Goal: Task Accomplishment & Management: Complete application form

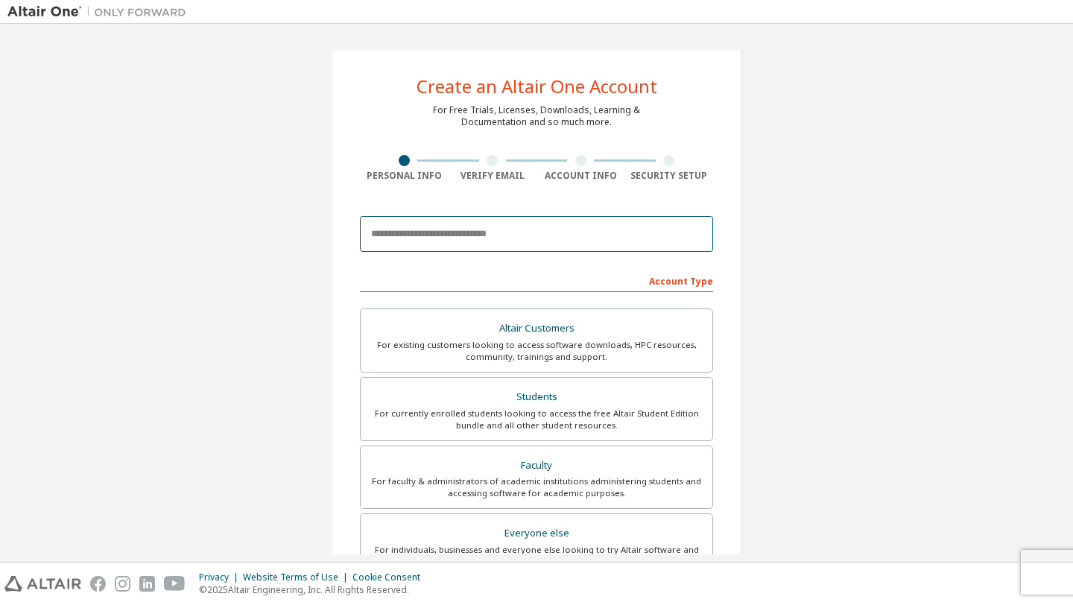
click at [548, 239] on input "email" at bounding box center [536, 234] width 353 height 36
type input "**********"
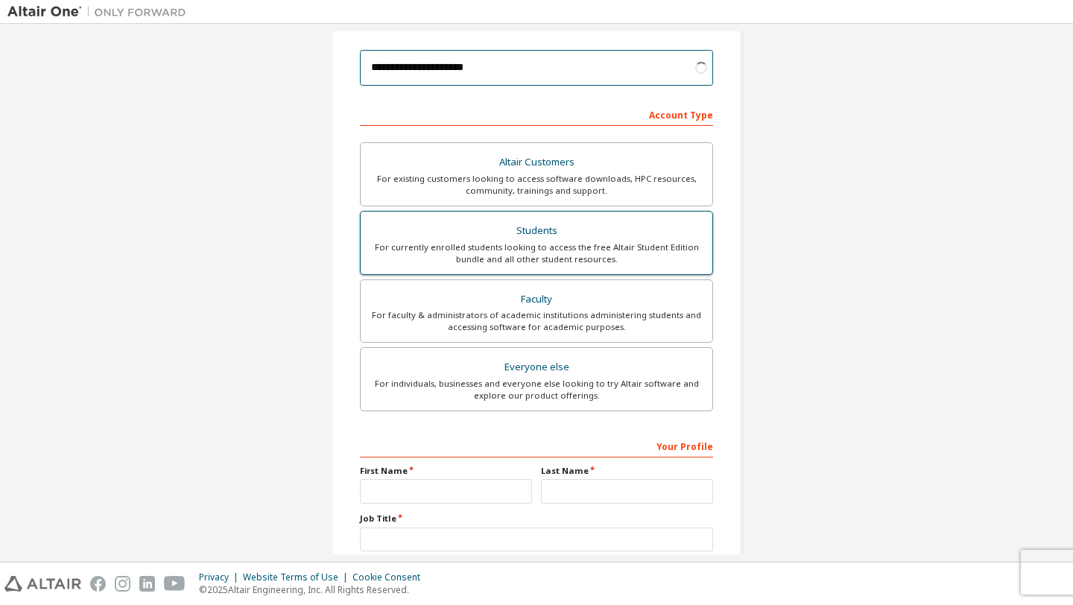
scroll to position [171, 0]
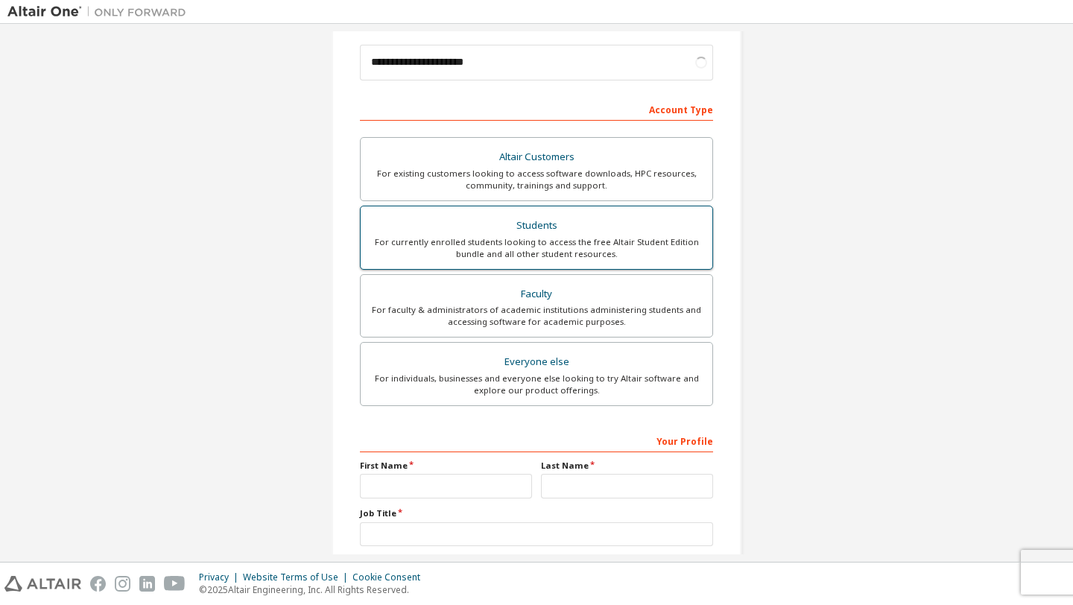
click at [616, 233] on div "Students" at bounding box center [537, 225] width 334 height 21
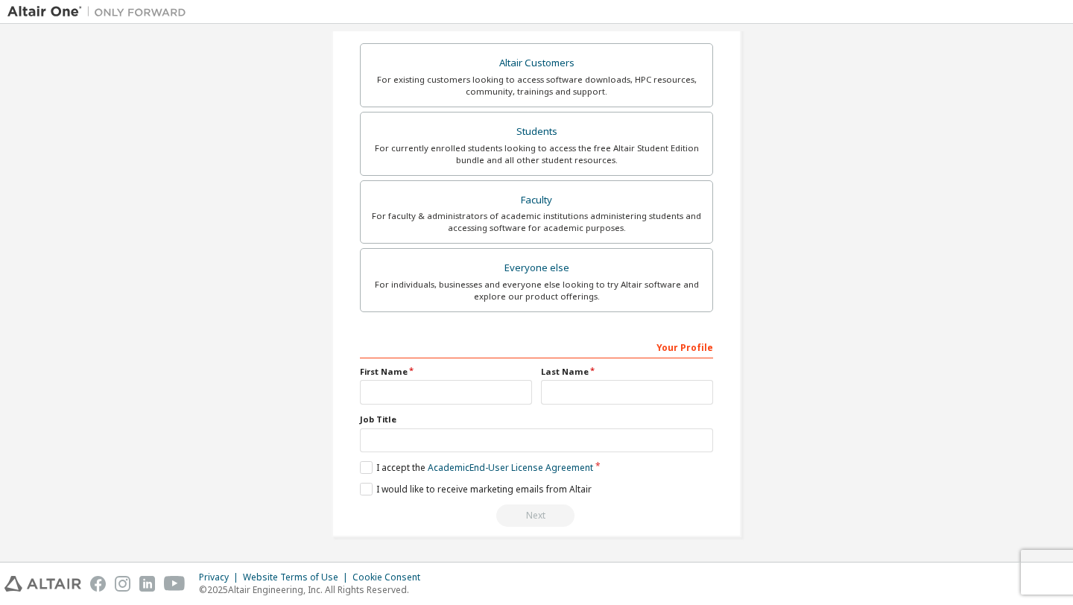
scroll to position [266, 0]
click at [484, 390] on input "text" at bounding box center [446, 391] width 172 height 25
type input "*"
click at [583, 384] on input "text" at bounding box center [627, 391] width 172 height 25
type input "******"
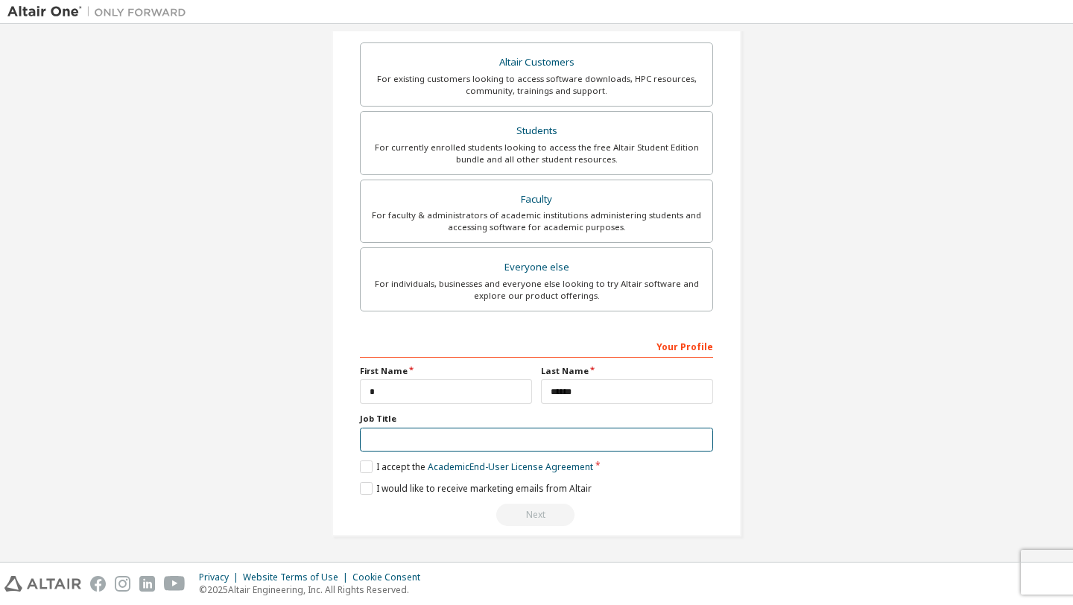
click at [516, 448] on input "text" at bounding box center [536, 440] width 353 height 25
click at [360, 465] on label "I accept the Academic End-User License Agreement" at bounding box center [476, 466] width 233 height 13
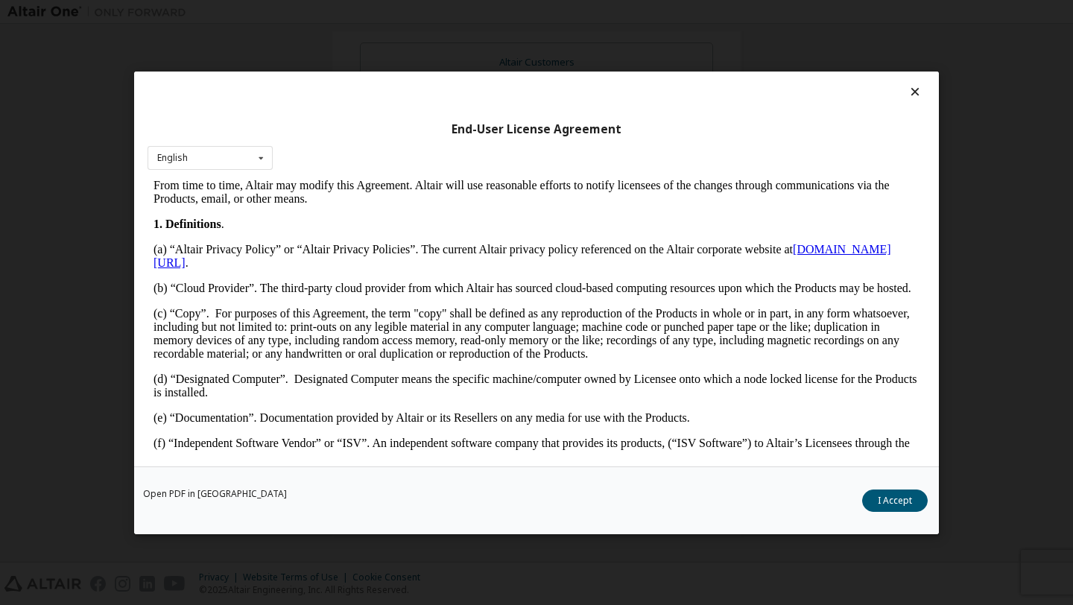
scroll to position [960, 0]
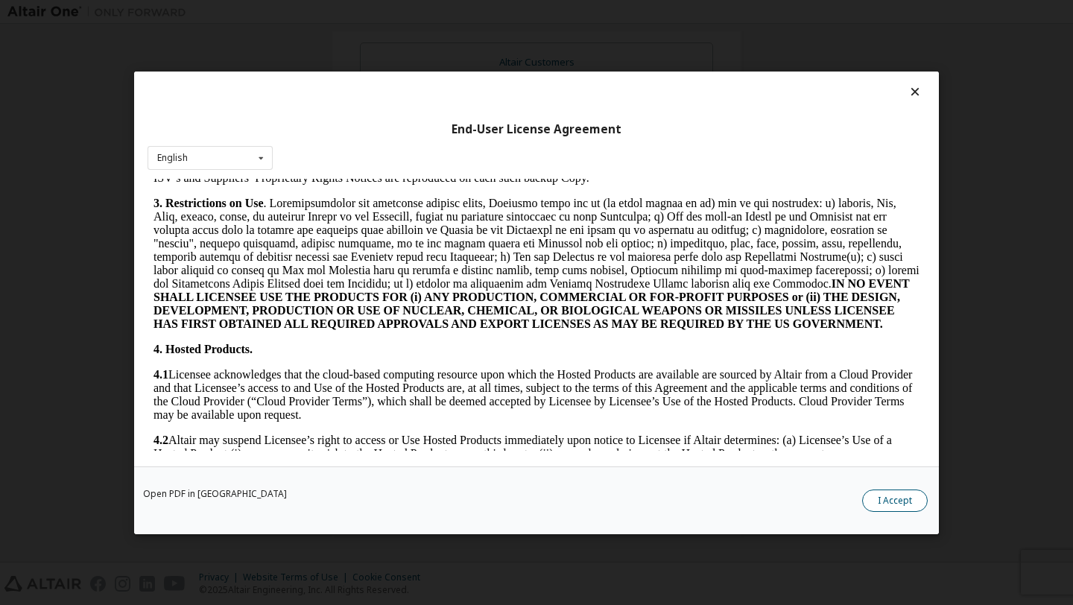
click at [898, 495] on button "I Accept" at bounding box center [895, 500] width 66 height 22
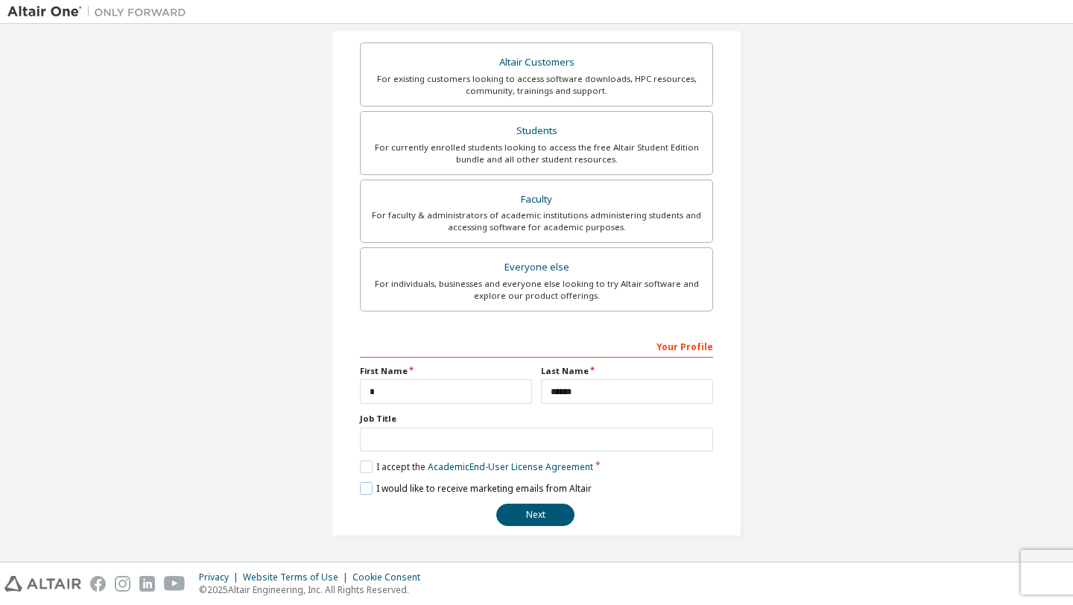
click at [365, 491] on label "I would like to receive marketing emails from Altair" at bounding box center [476, 488] width 232 height 13
click at [540, 508] on button "Next" at bounding box center [535, 515] width 78 height 22
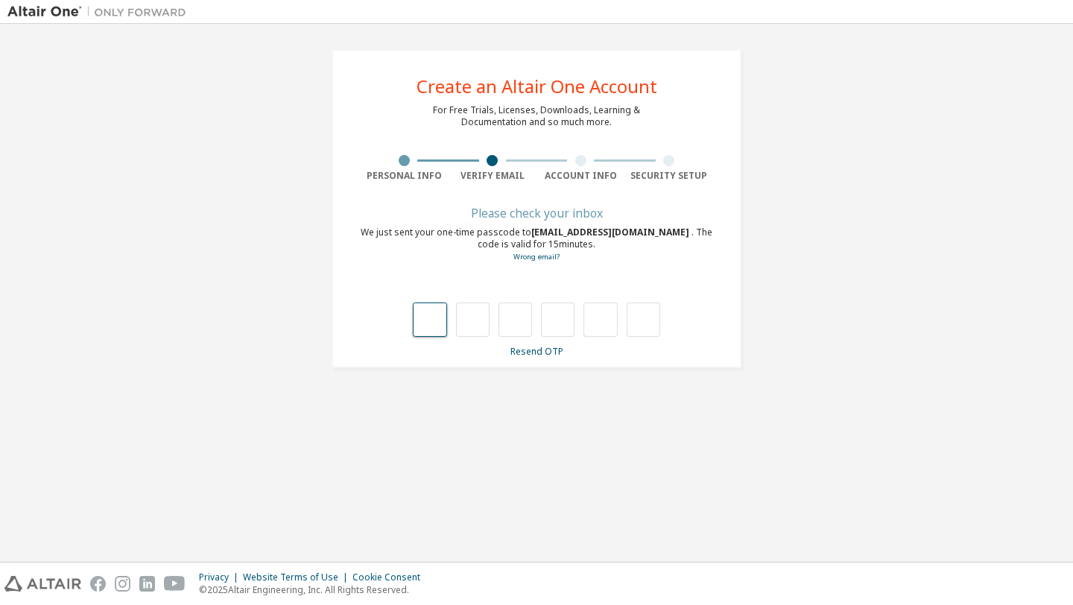
type input "*"
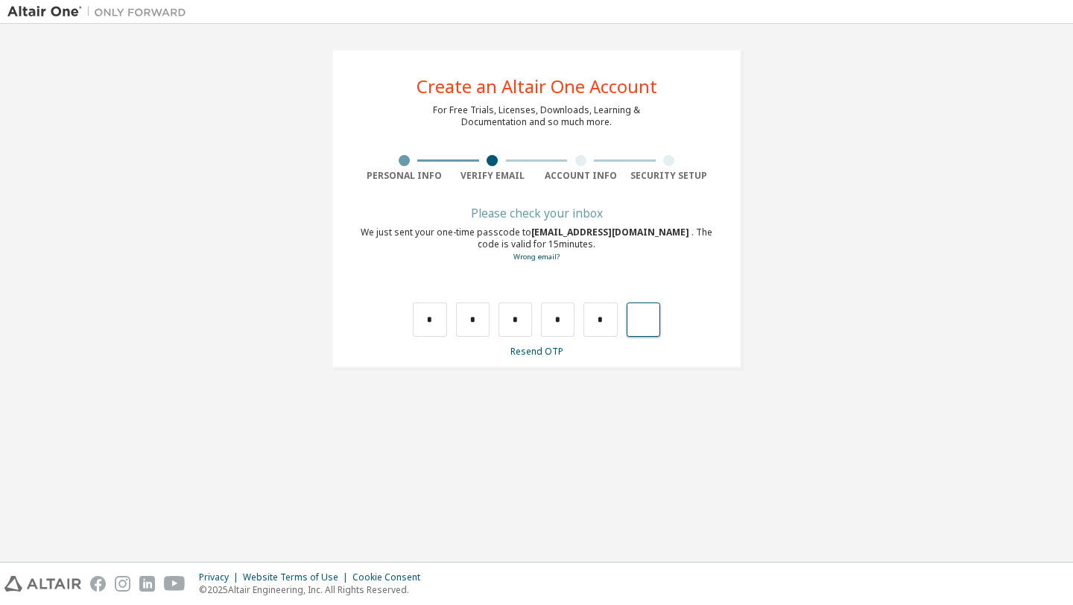
type input "*"
click at [441, 316] on input "text" at bounding box center [430, 319] width 34 height 34
type input "*"
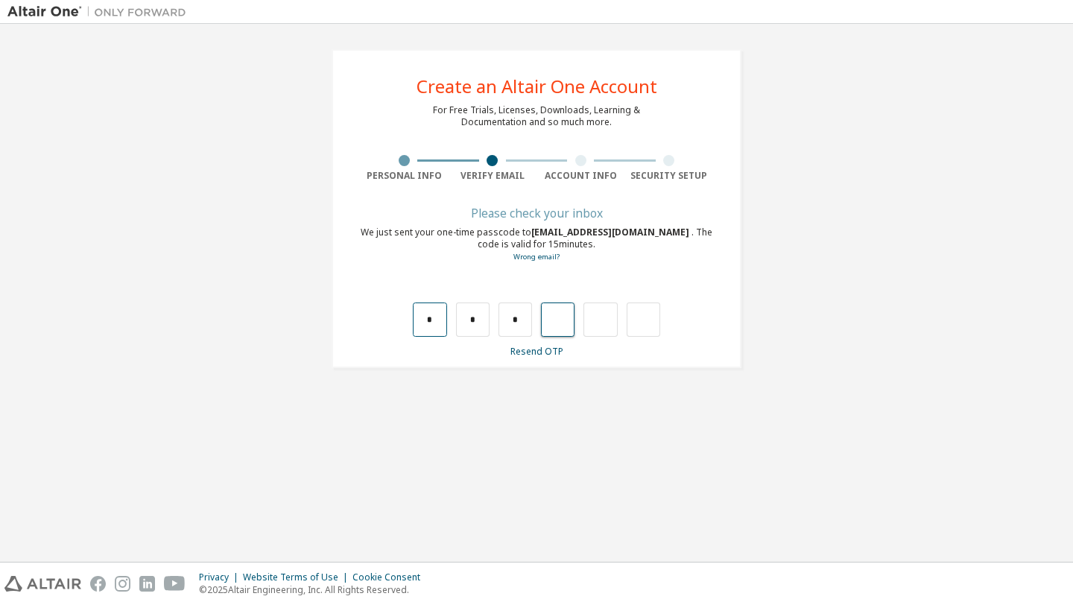
type input "*"
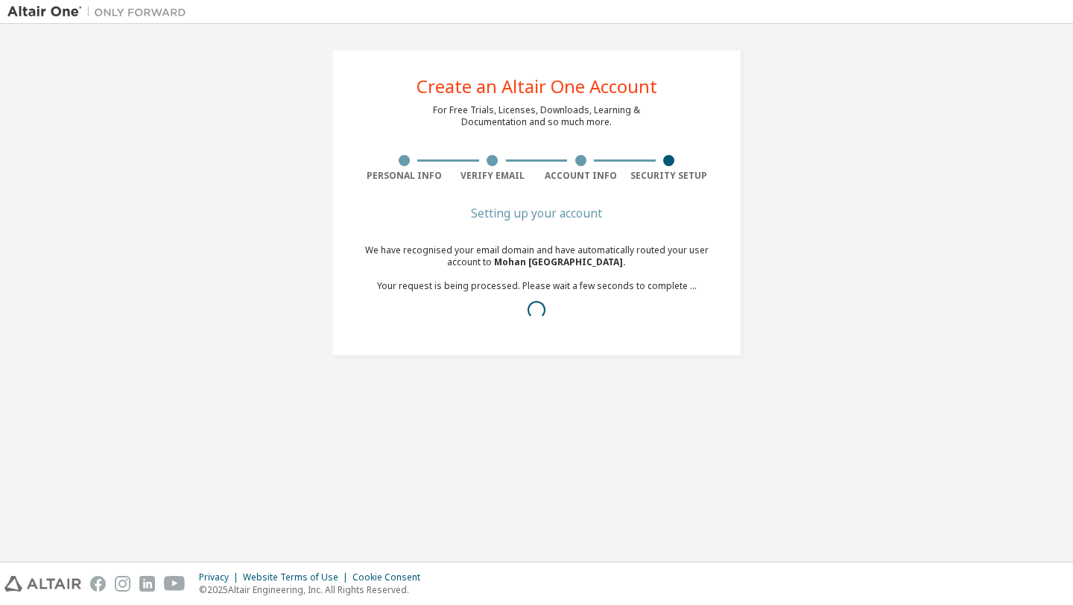
click at [606, 357] on div "Create an Altair One Account For Free Trials, Licenses, Downloads, Learning & D…" at bounding box center [537, 202] width 446 height 343
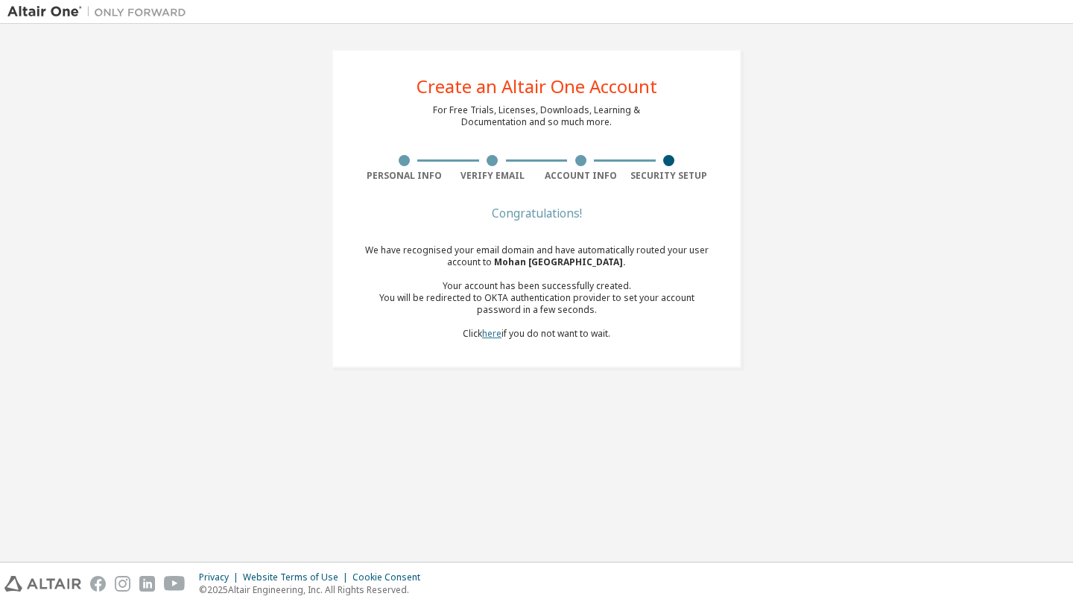
click at [492, 335] on link "here" at bounding box center [491, 333] width 19 height 13
